Goal: Task Accomplishment & Management: Manage account settings

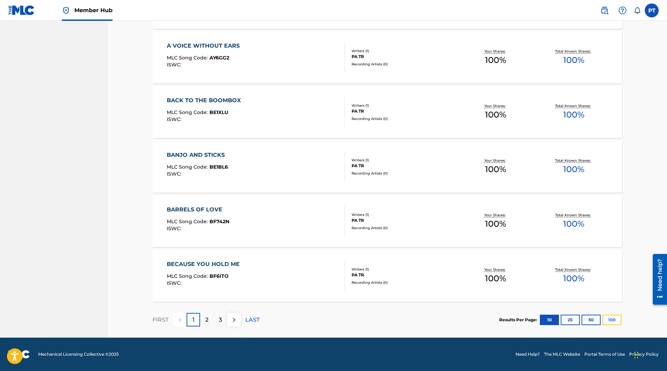
click at [611, 321] on button "100" at bounding box center [611, 319] width 19 height 10
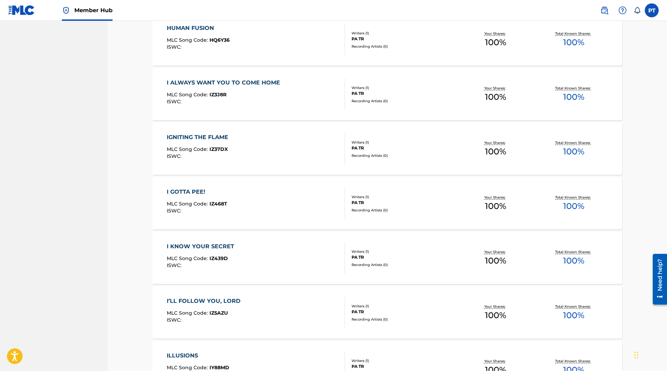
scroll to position [3780, 0]
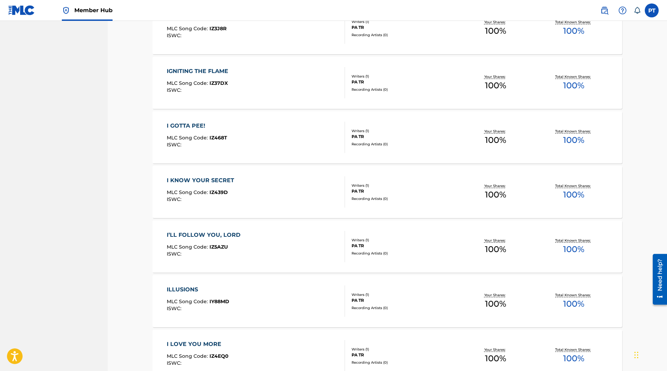
click at [202, 302] on span "MLC Song Code :" at bounding box center [188, 301] width 43 height 6
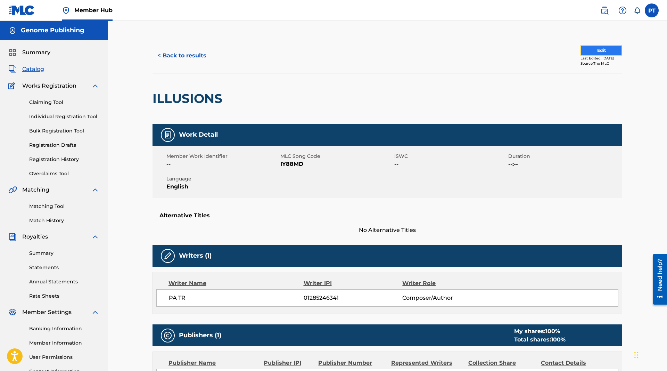
click at [584, 50] on button "Edit" at bounding box center [601, 50] width 42 height 10
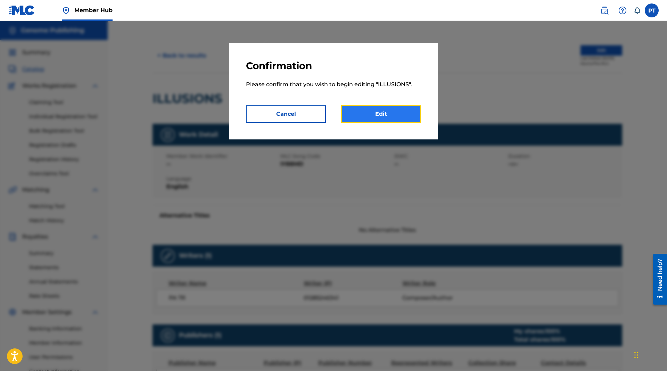
click at [398, 119] on link "Edit" at bounding box center [381, 113] width 80 height 17
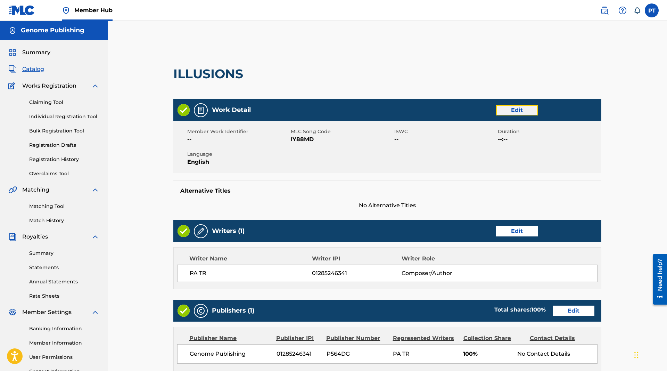
click at [512, 112] on link "Edit" at bounding box center [517, 110] width 42 height 10
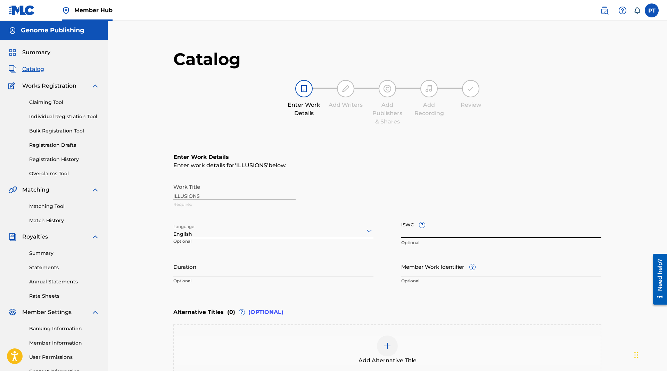
paste input "T-335.147.284-5"
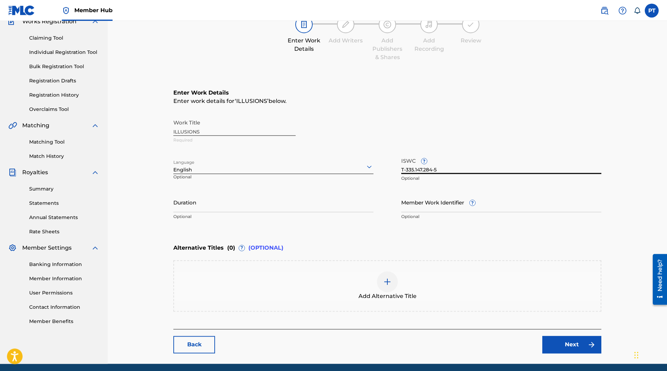
scroll to position [90, 0]
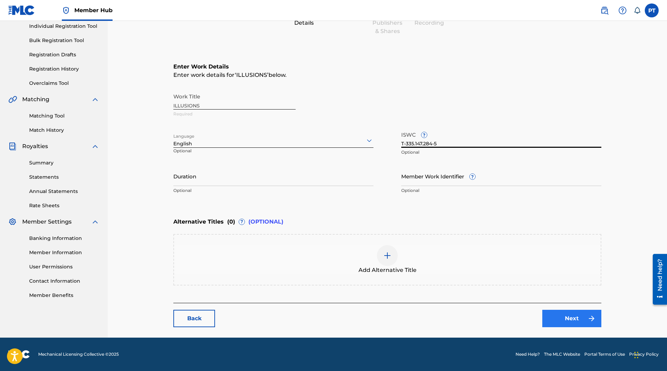
type input "T-335.147.284-5"
click at [561, 323] on link "Next" at bounding box center [571, 317] width 59 height 17
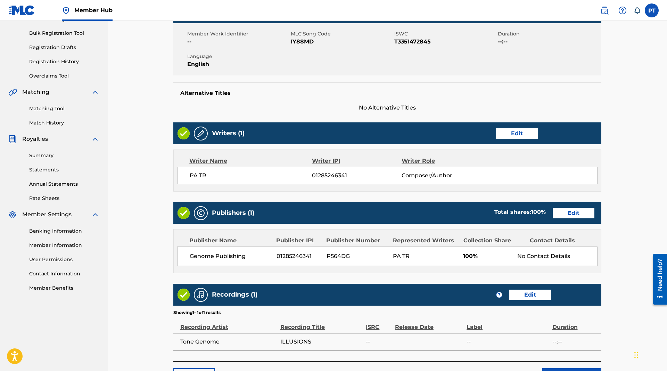
scroll to position [156, 0]
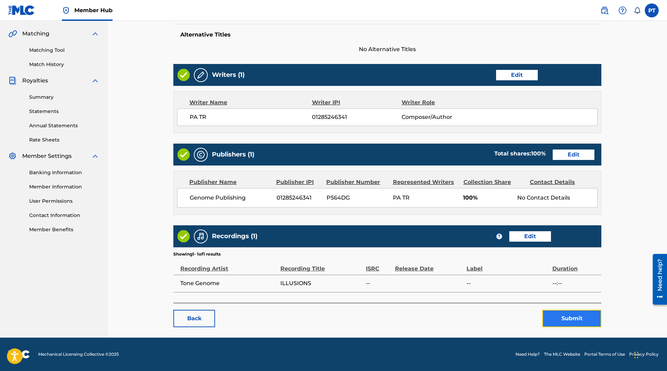
click at [584, 323] on button "Submit" at bounding box center [571, 317] width 59 height 17
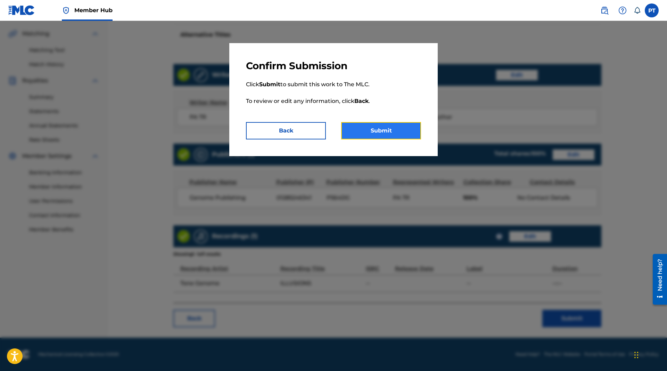
click at [358, 132] on button "Submit" at bounding box center [381, 130] width 80 height 17
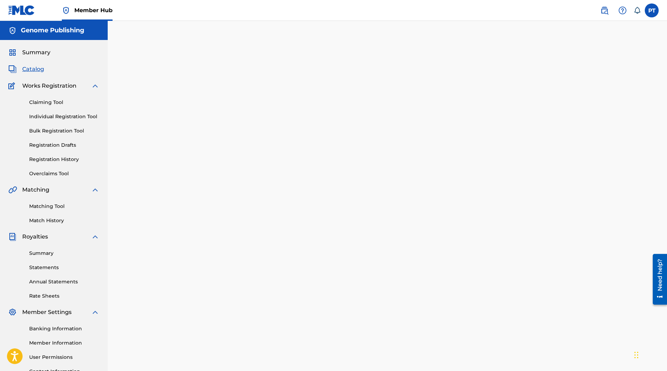
click at [33, 69] on span "Catalog" at bounding box center [33, 69] width 22 height 8
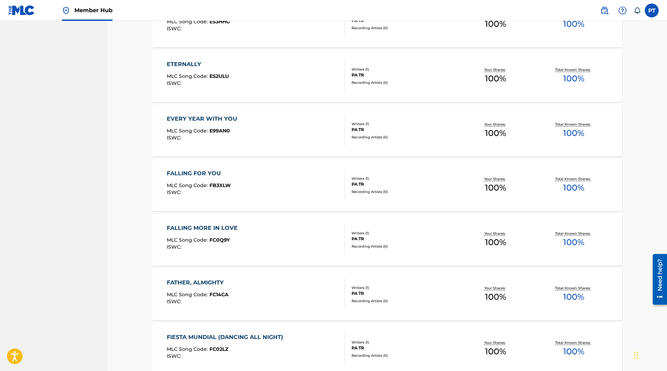
scroll to position [2125, 0]
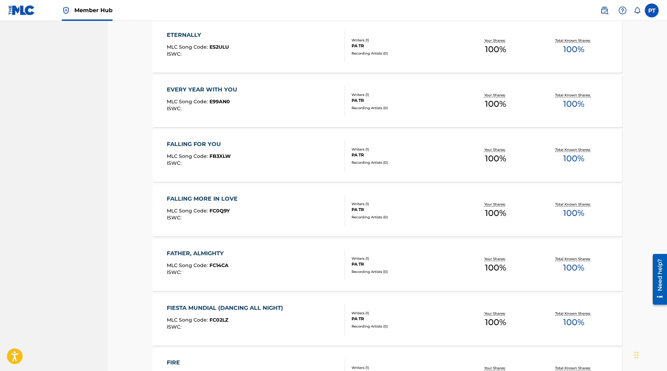
click at [264, 261] on div "FATHER, ALMIGHTY MLC Song Code : FC14CA ISWC :" at bounding box center [256, 264] width 179 height 31
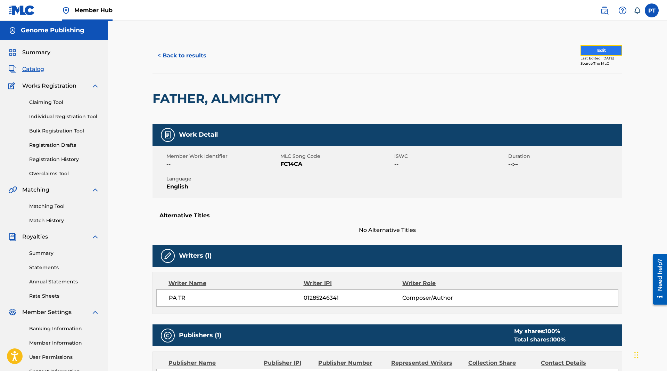
click at [594, 49] on button "Edit" at bounding box center [601, 50] width 42 height 10
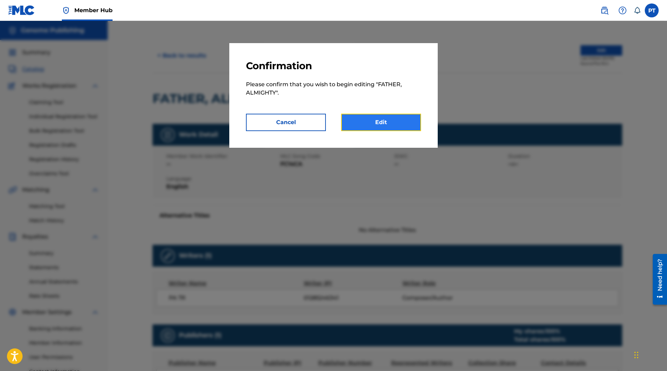
click at [401, 125] on link "Edit" at bounding box center [381, 122] width 80 height 17
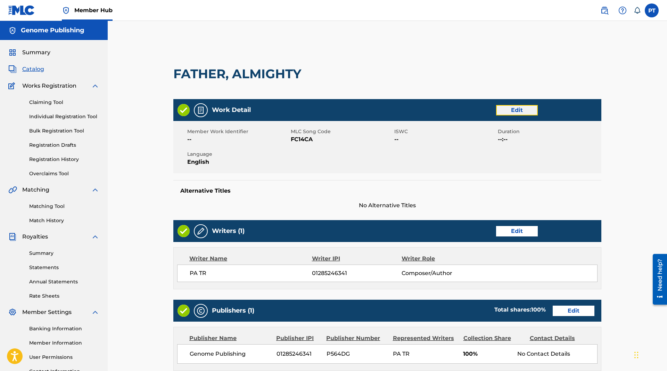
click at [516, 112] on link "Edit" at bounding box center [517, 110] width 42 height 10
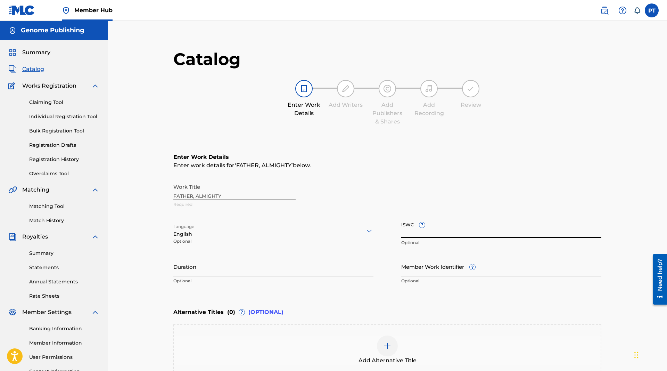
paste input "T-334.955.173-7"
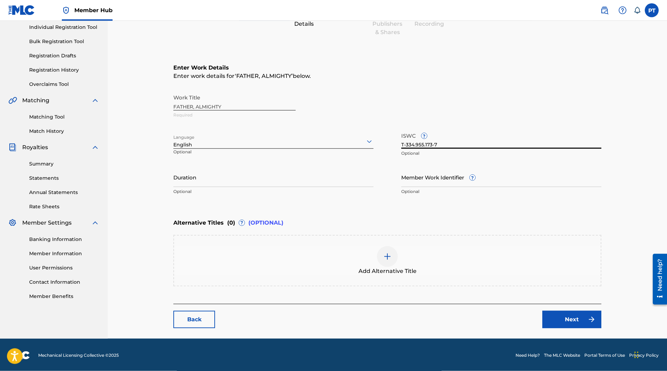
scroll to position [90, 0]
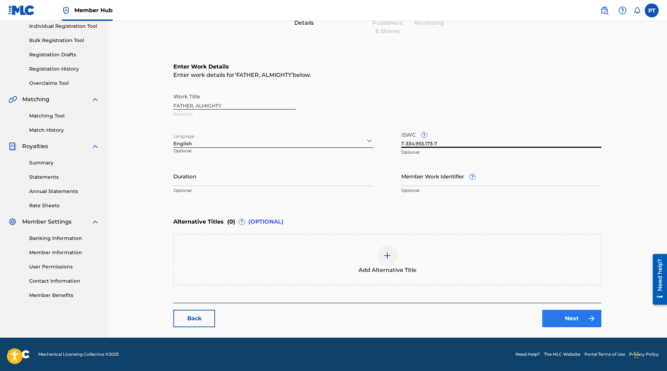
type input "T-334.955.173-7"
click at [560, 314] on link "Next" at bounding box center [571, 317] width 59 height 17
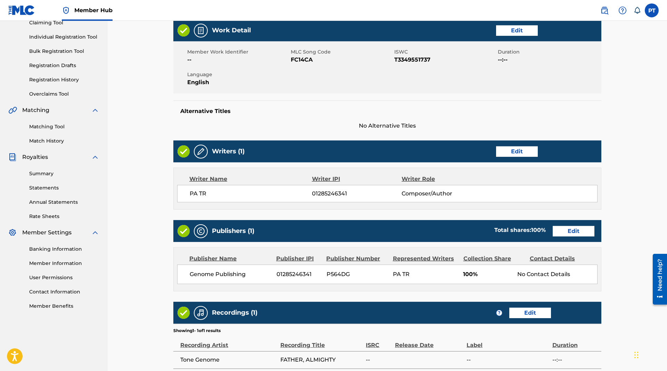
scroll to position [156, 0]
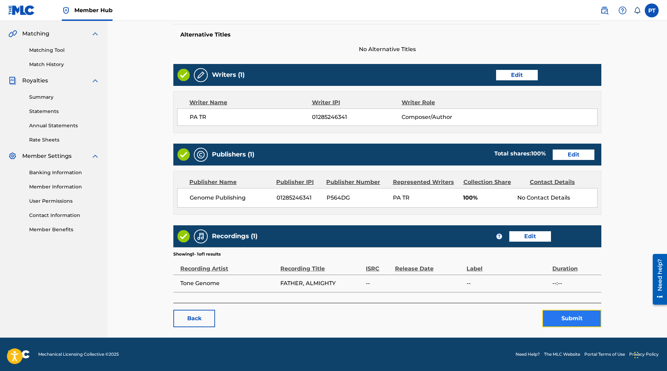
click at [579, 320] on button "Submit" at bounding box center [571, 317] width 59 height 17
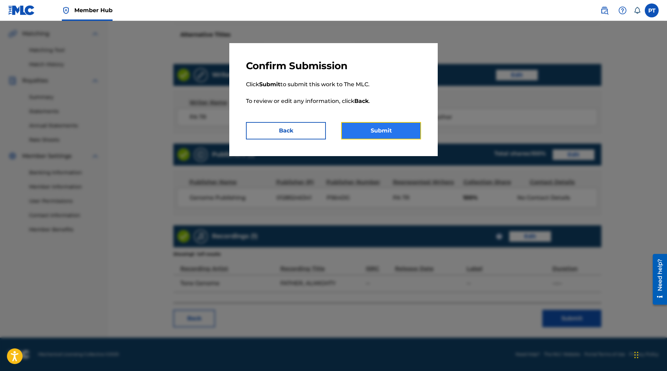
click at [392, 130] on button "Submit" at bounding box center [381, 130] width 80 height 17
